Goal: Information Seeking & Learning: Understand process/instructions

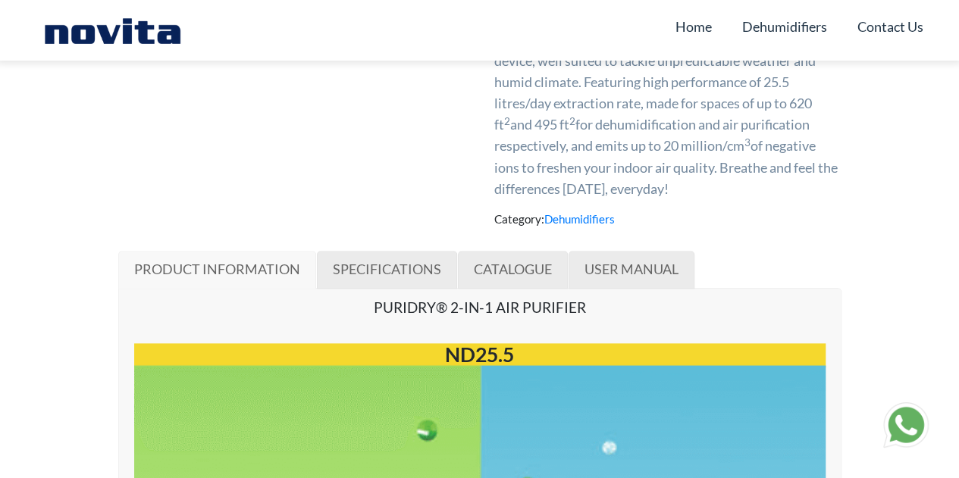
scroll to position [834, 0]
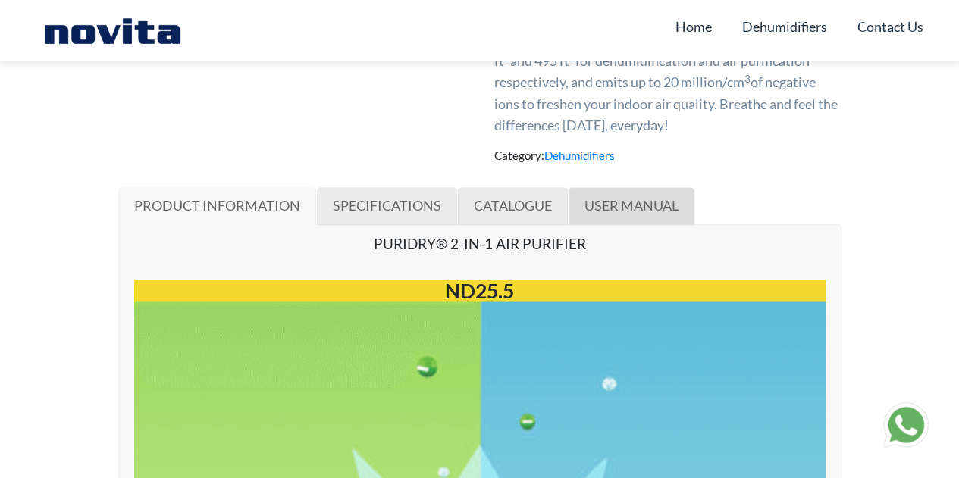
click at [606, 206] on span "USER MANUAL" at bounding box center [632, 205] width 94 height 17
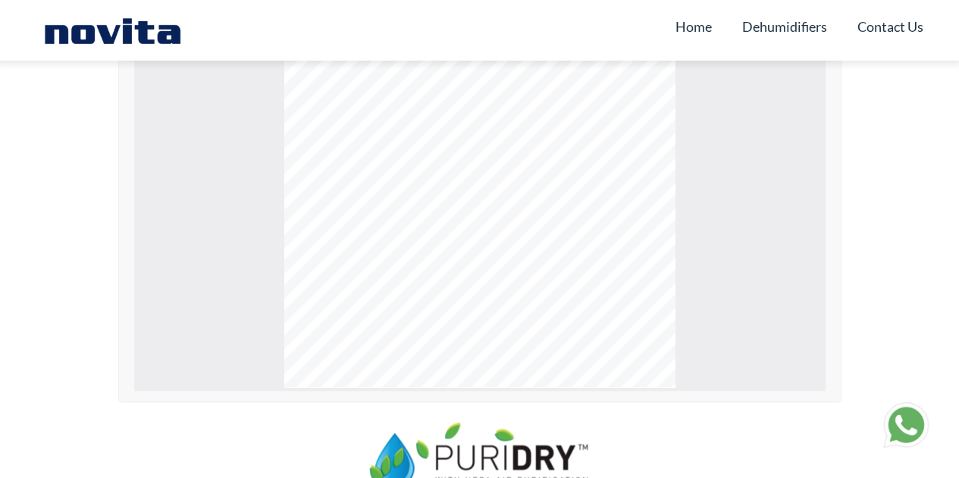
scroll to position [986, 0]
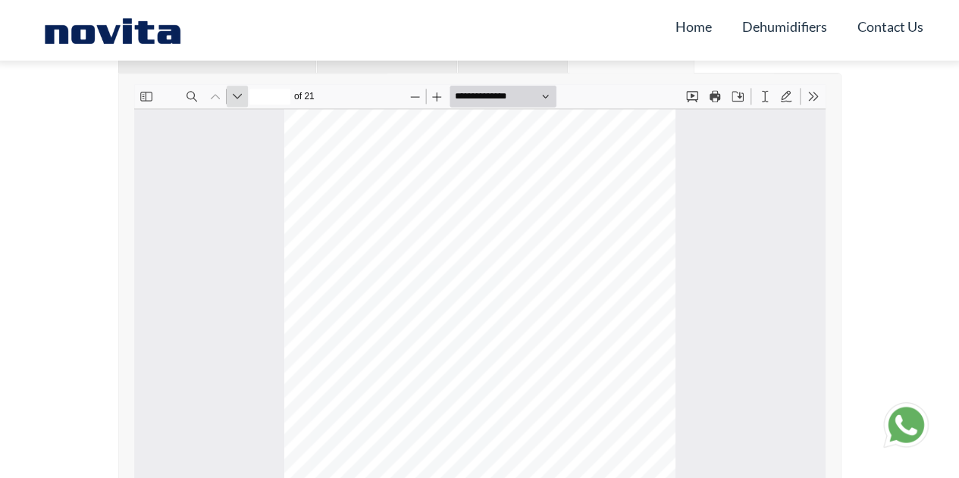
click at [242, 100] on button "Next" at bounding box center [236, 95] width 21 height 21
click at [209, 102] on button "Previous" at bounding box center [214, 95] width 21 height 21
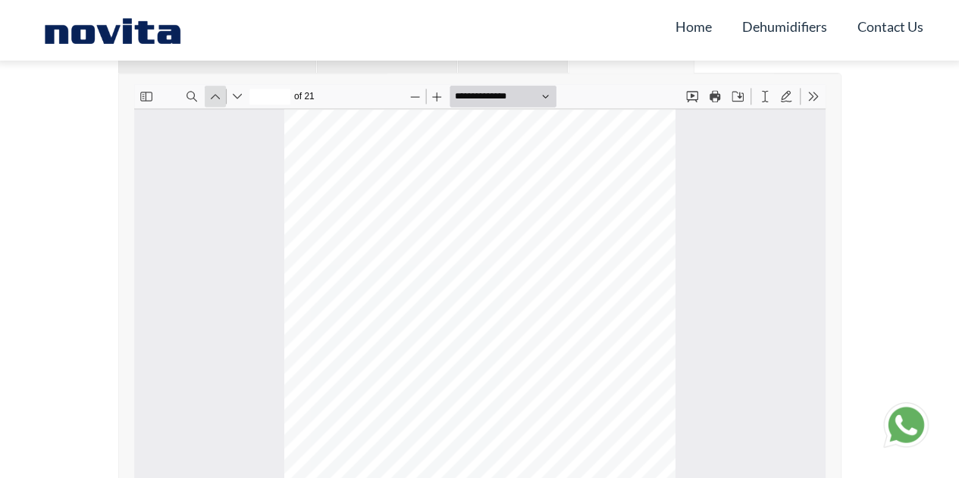
click at [220, 97] on button "Previous" at bounding box center [214, 95] width 21 height 21
type input "*"
